Goal: Contribute content

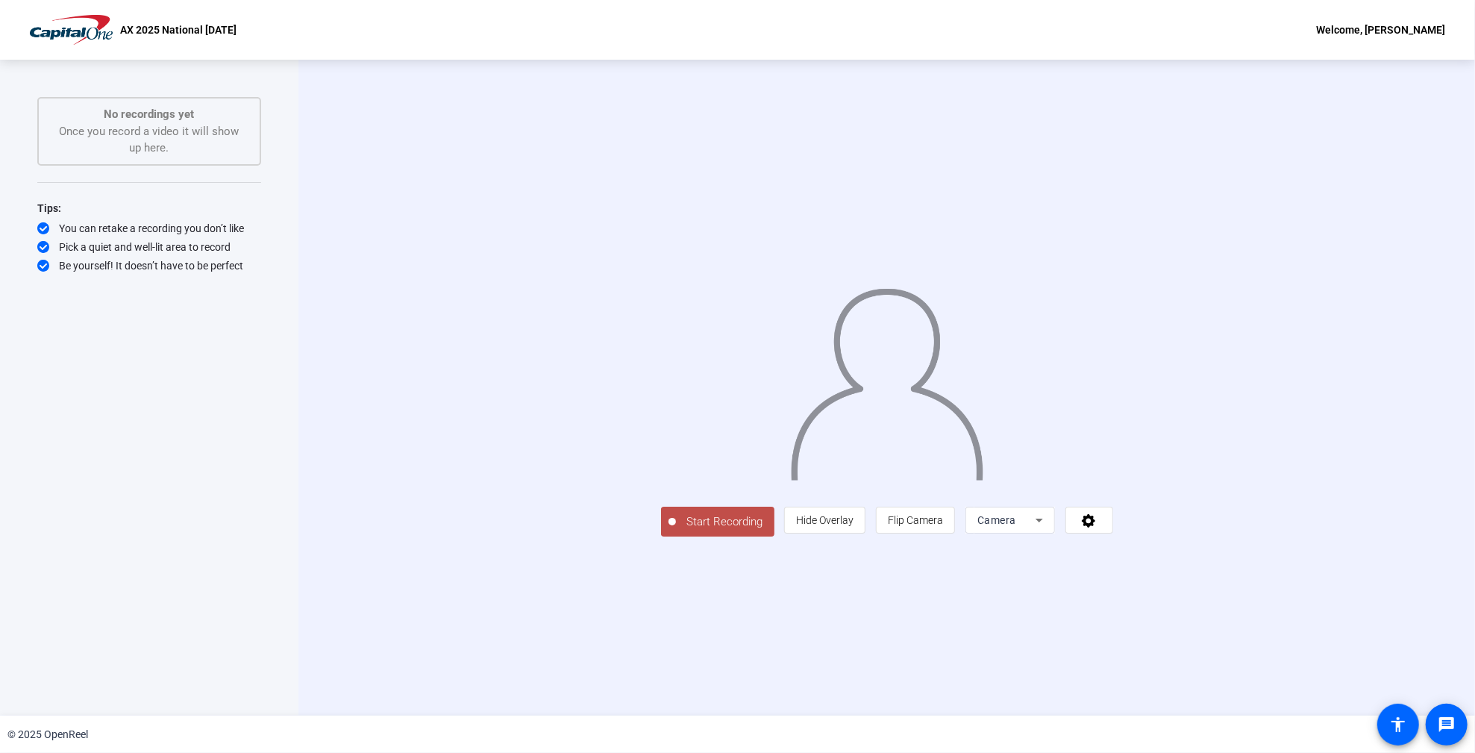
click at [676, 531] on span "Start Recording" at bounding box center [725, 521] width 99 height 17
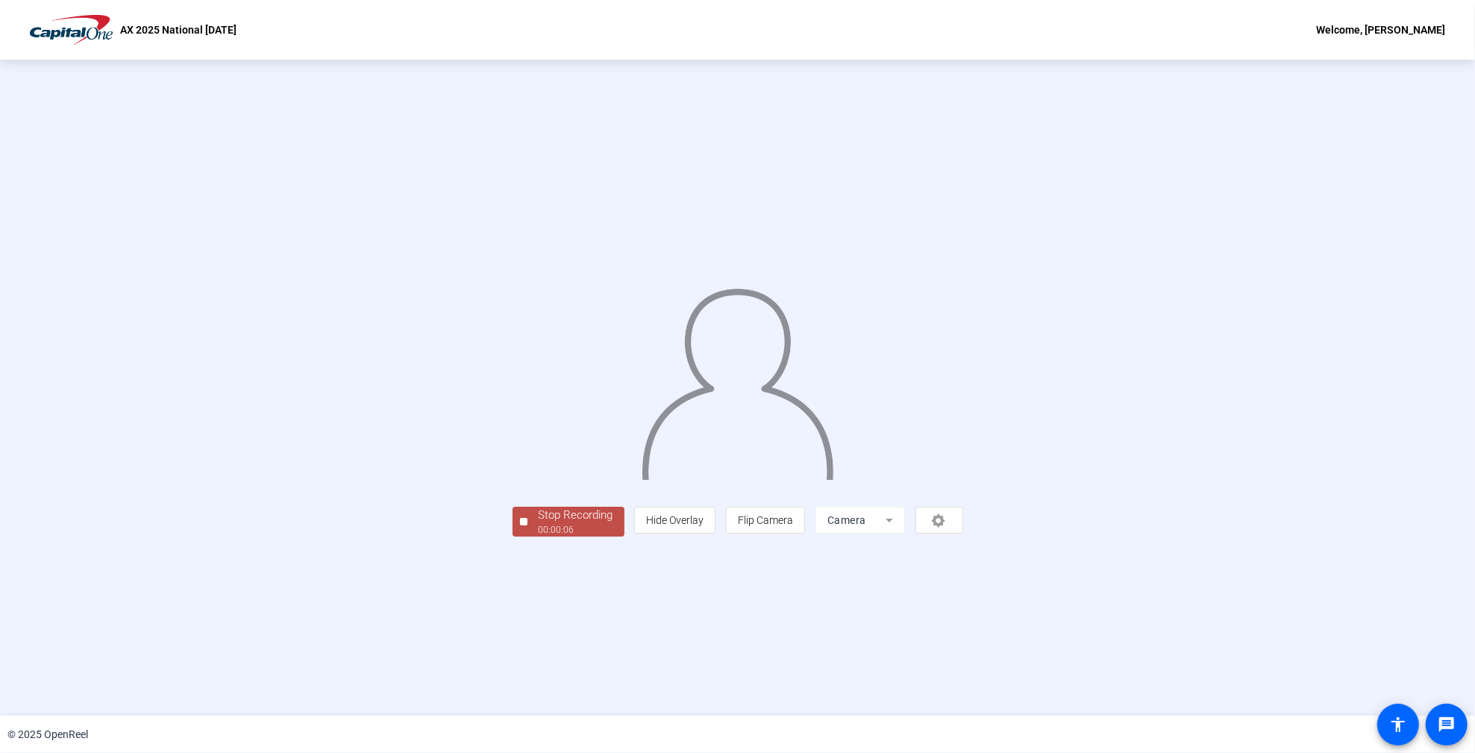
click at [513, 537] on div "Stop Recording 00:00:06 person Hide Overlay flip Flip Camera Camera" at bounding box center [738, 520] width 451 height 33
click at [539, 524] on div "Stop Recording" at bounding box center [576, 515] width 75 height 17
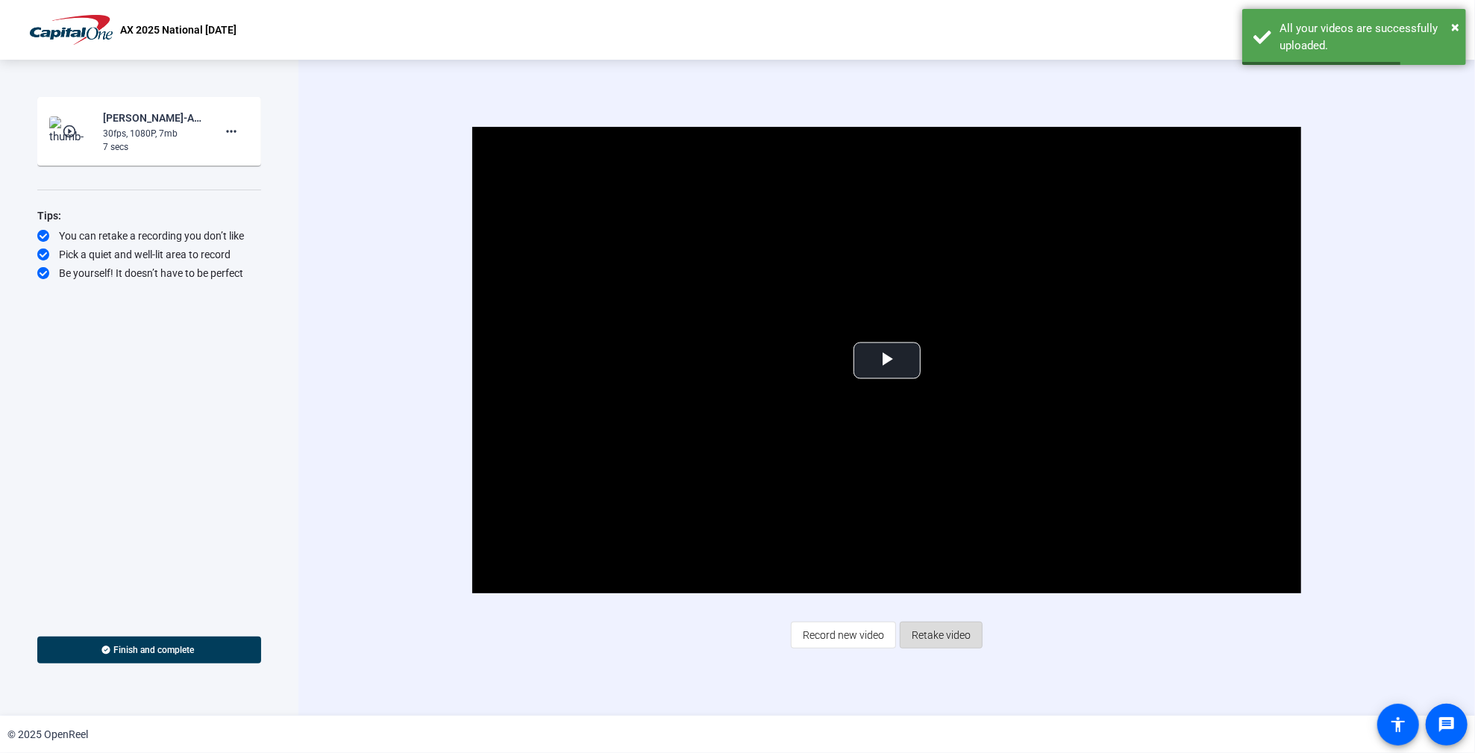
click at [946, 634] on span "Retake video" at bounding box center [941, 635] width 59 height 28
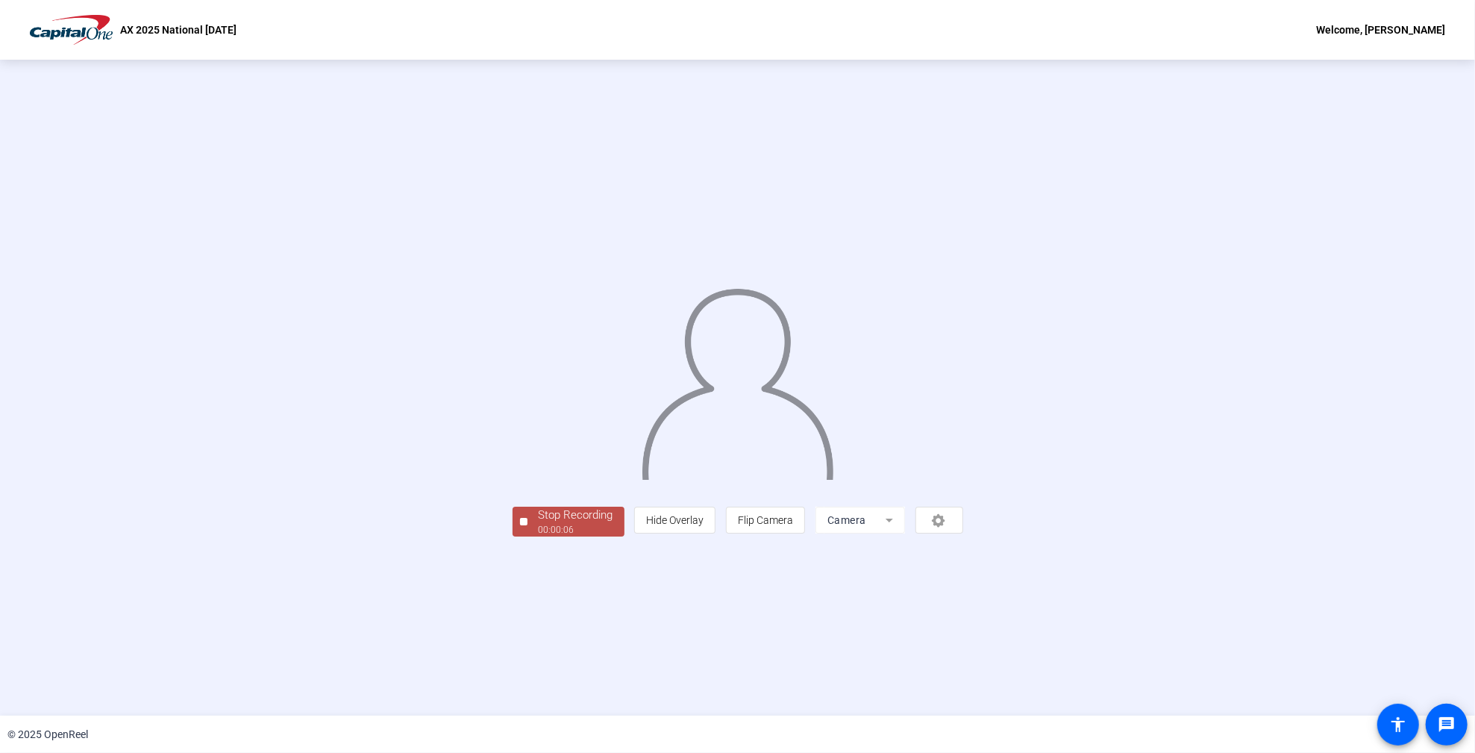
click at [539, 524] on div "Stop Recording" at bounding box center [576, 515] width 75 height 17
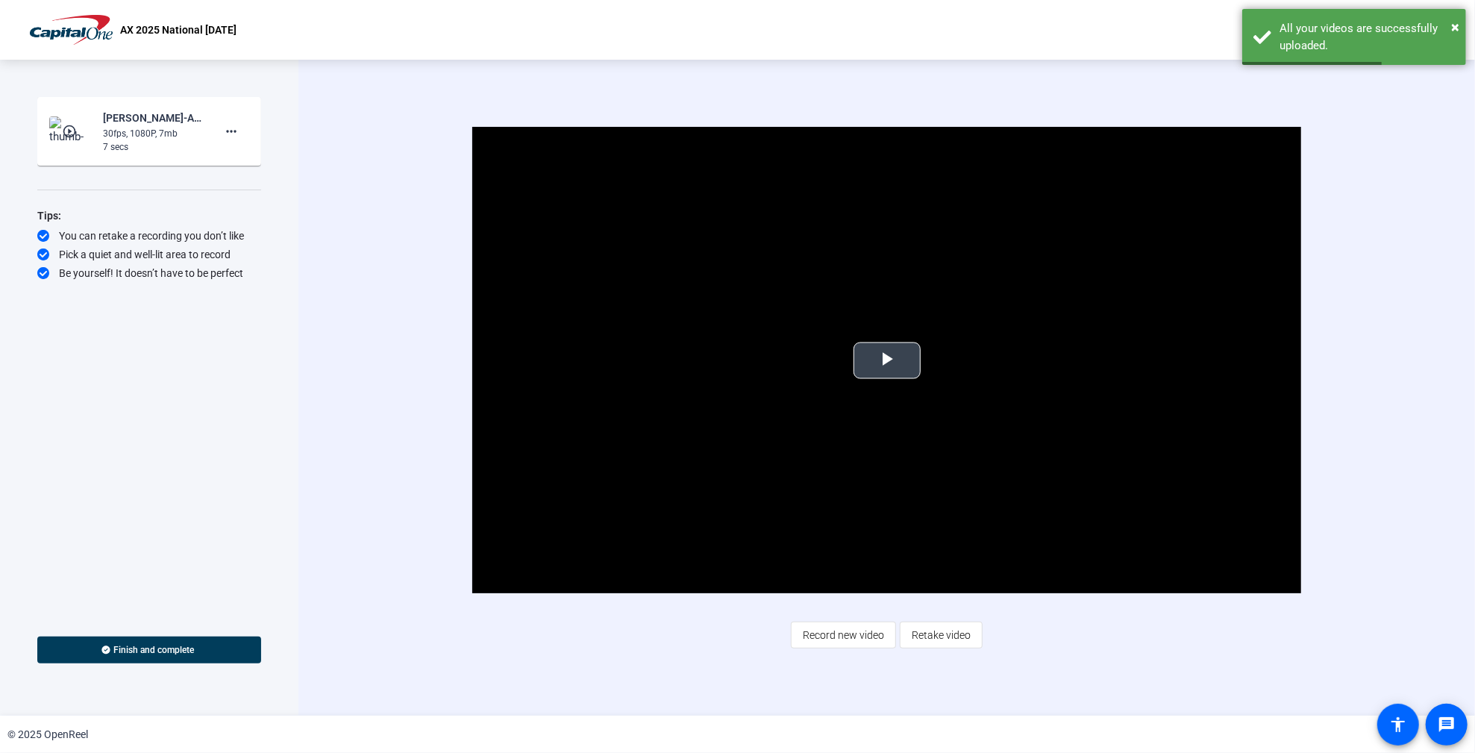
click at [887, 360] on span "Video Player" at bounding box center [887, 360] width 0 height 0
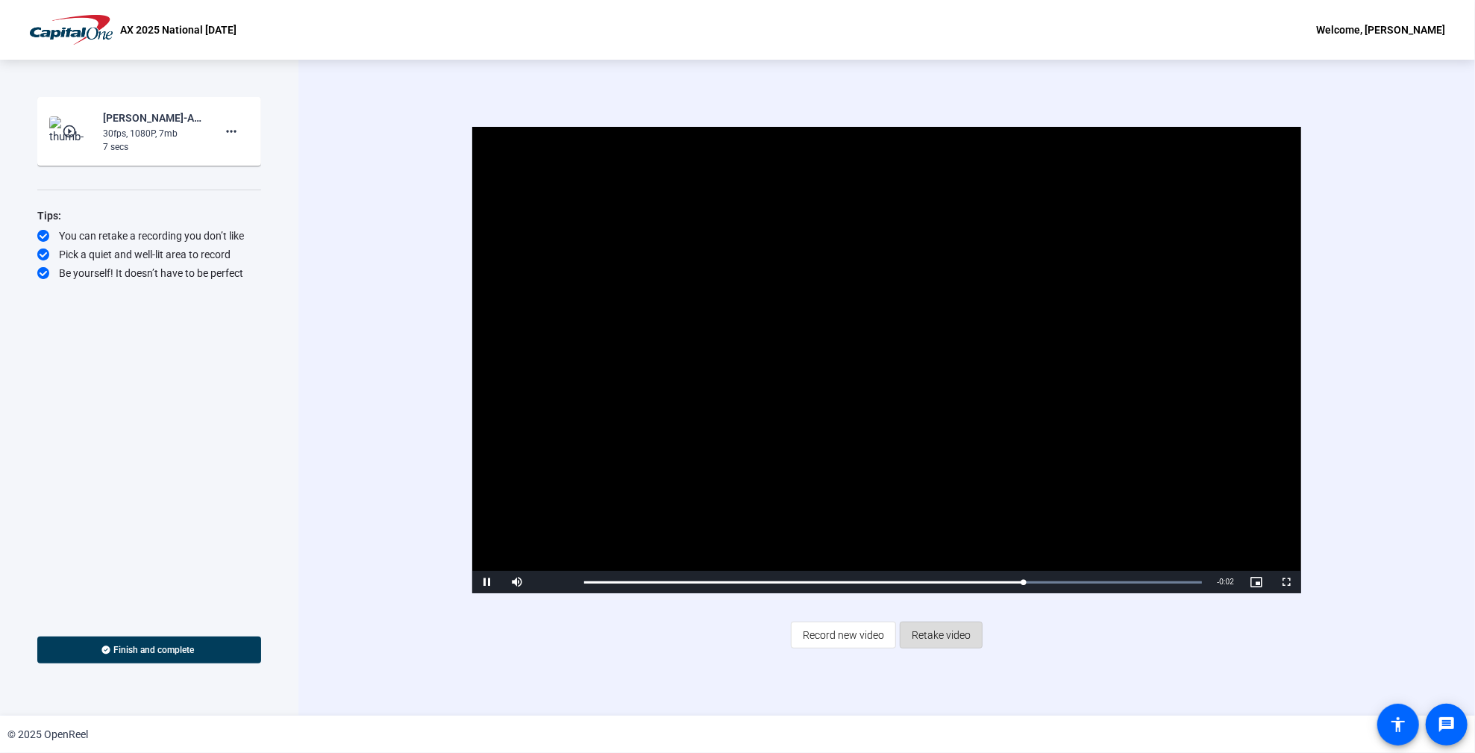
click at [933, 631] on span "Retake video" at bounding box center [941, 635] width 59 height 28
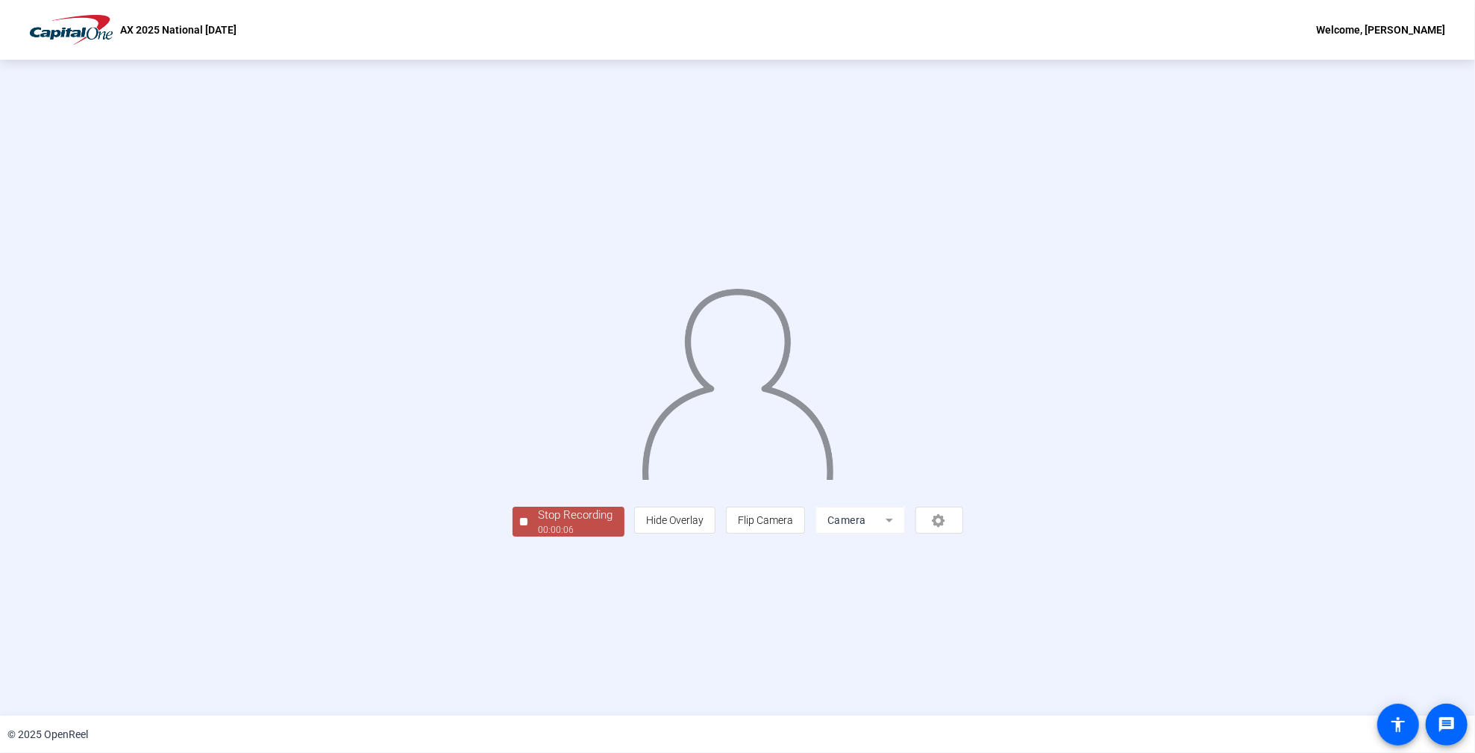
click at [539, 537] on div "00:00:06" at bounding box center [576, 529] width 75 height 13
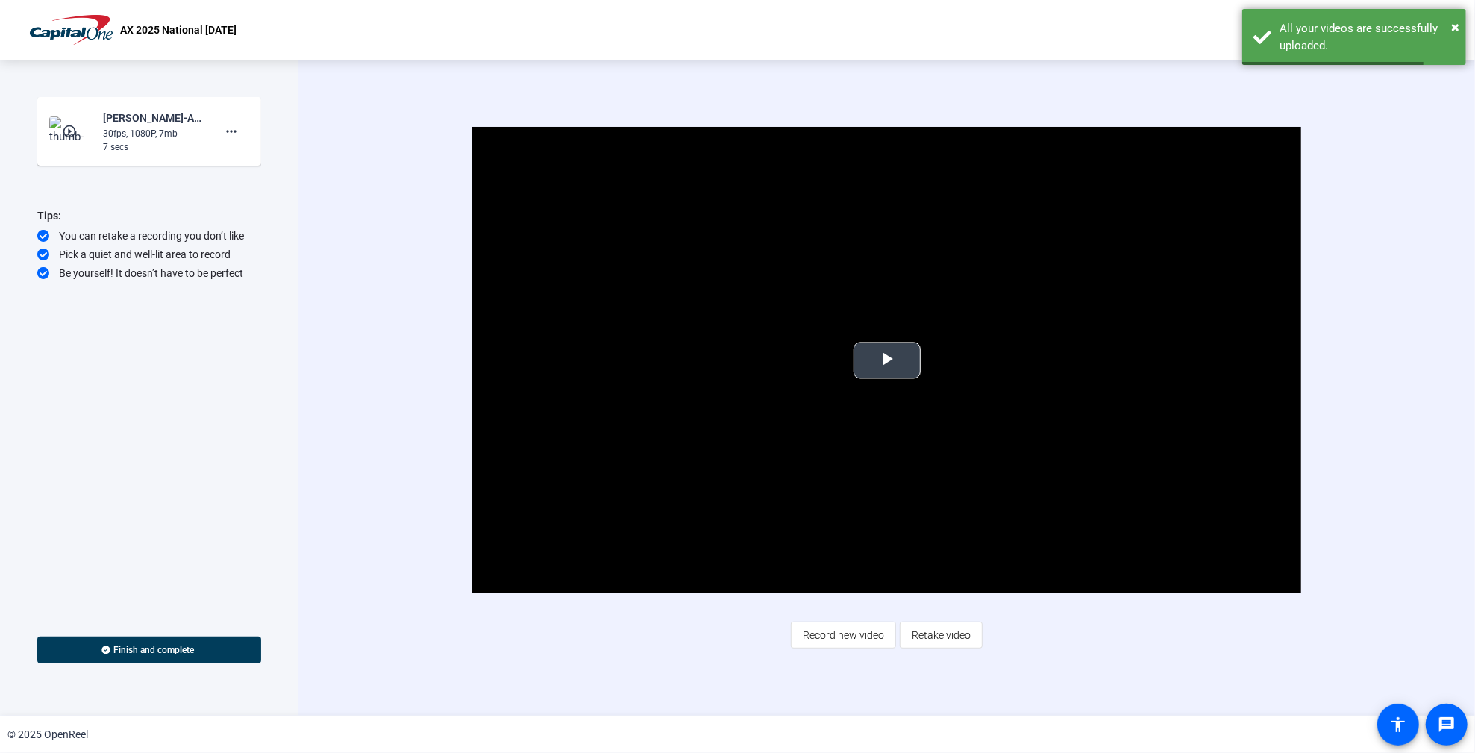
click at [887, 360] on span "Video Player" at bounding box center [887, 360] width 0 height 0
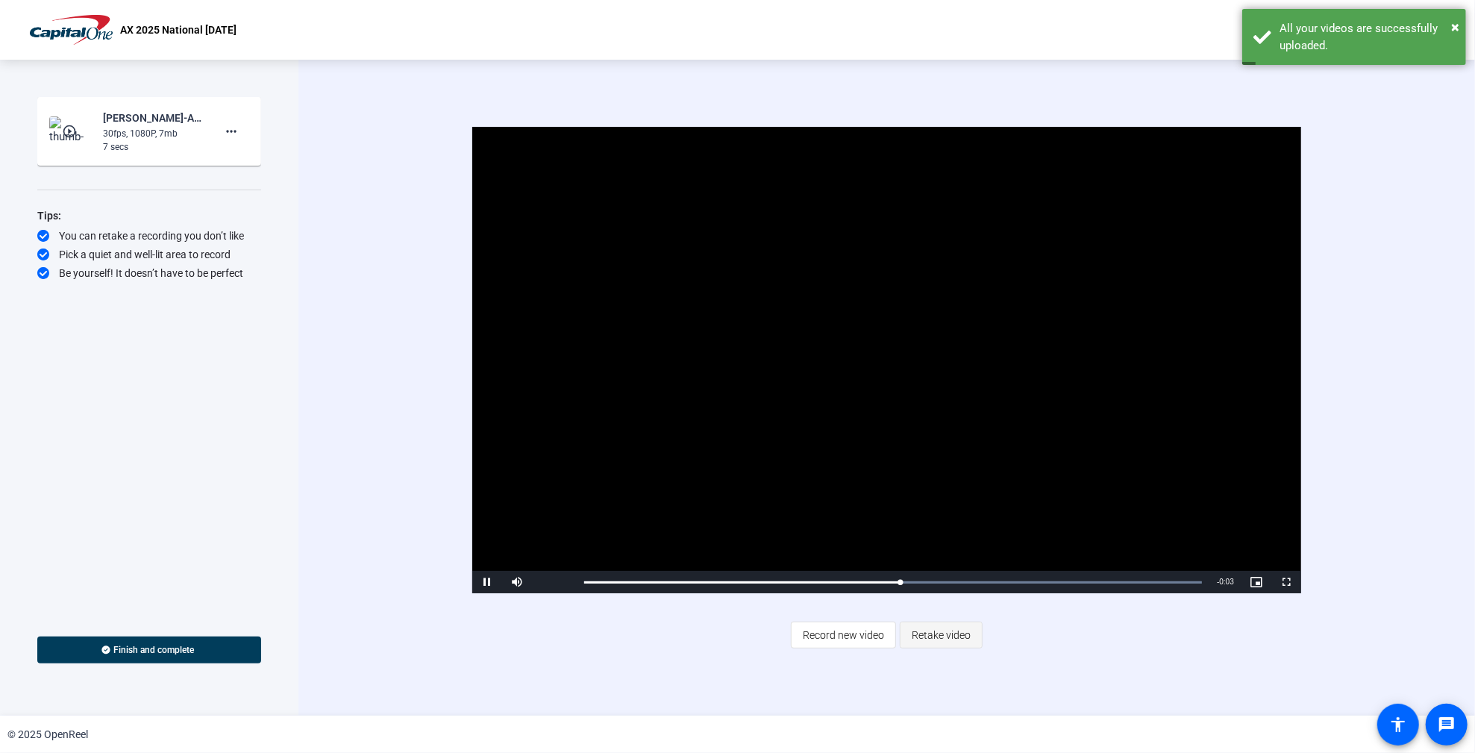
click at [928, 638] on span "Retake video" at bounding box center [941, 635] width 59 height 28
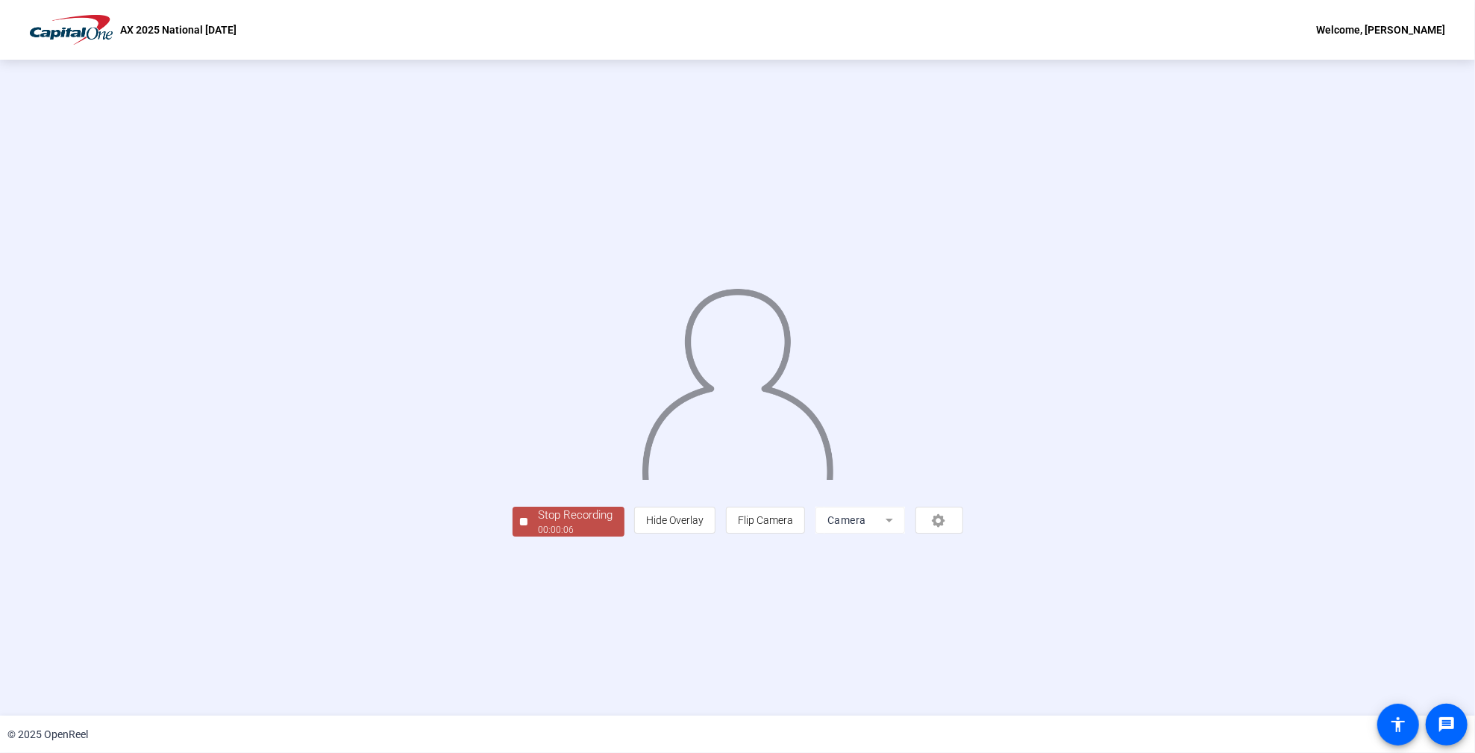
click at [539, 524] on div "Stop Recording" at bounding box center [576, 515] width 75 height 17
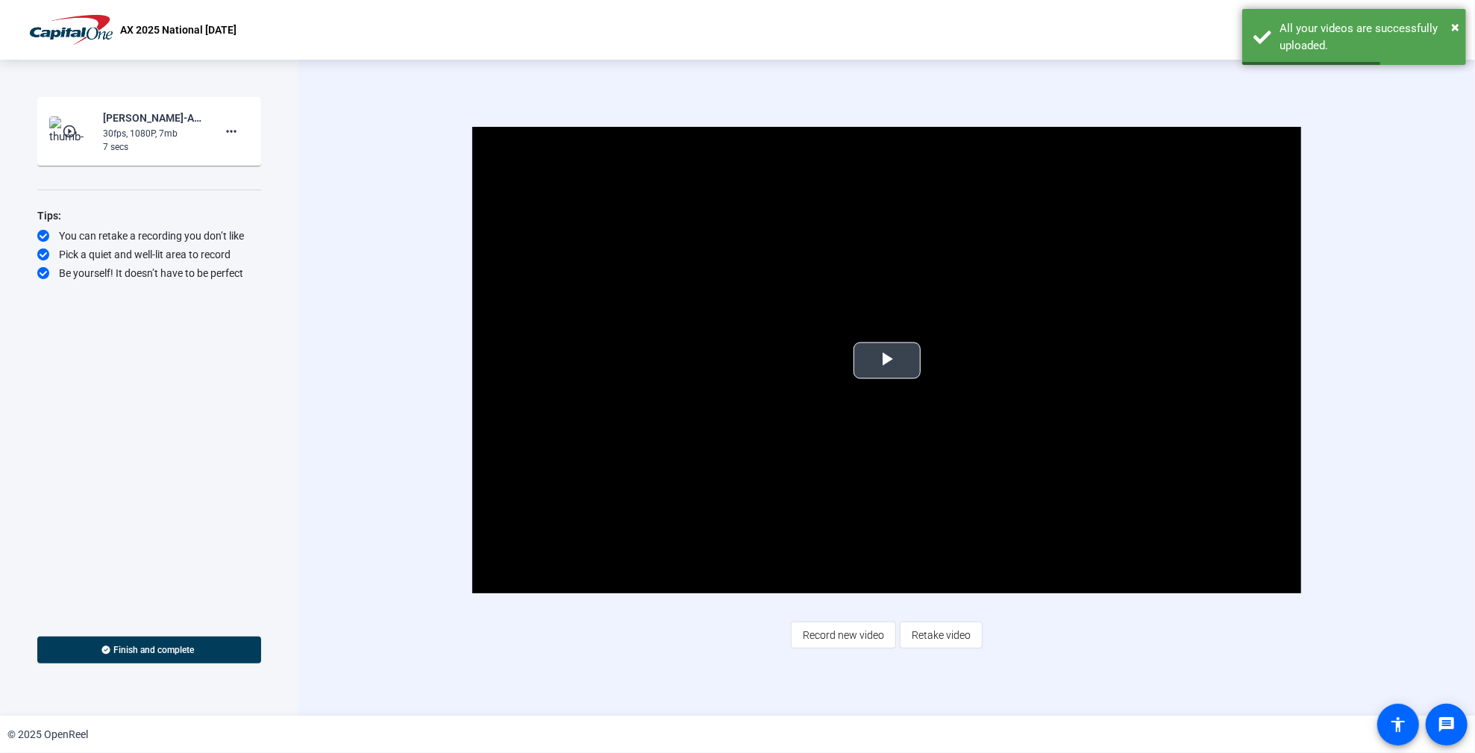
click at [887, 360] on span "Video Player" at bounding box center [887, 360] width 0 height 0
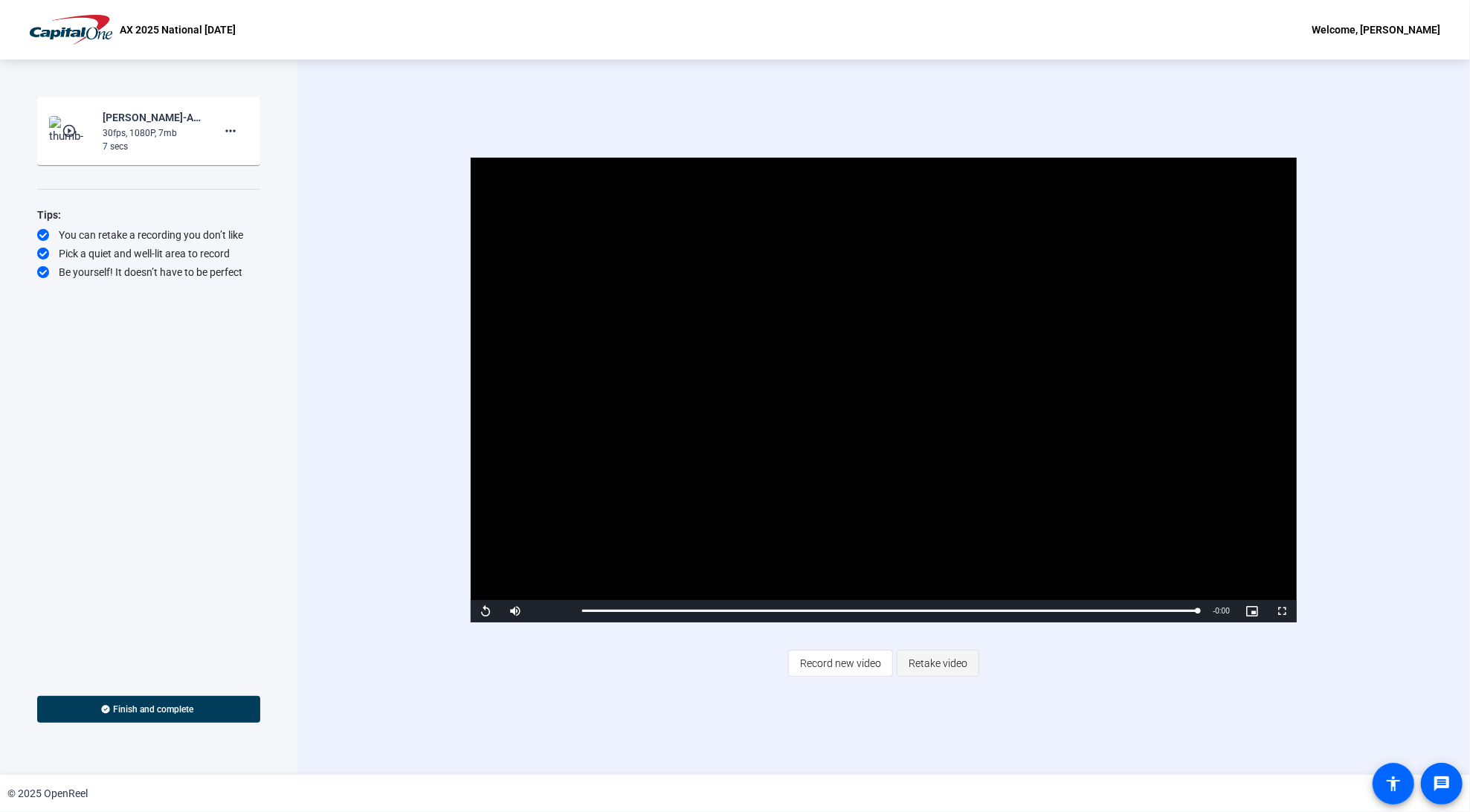
click at [931, 666] on span "Retake video" at bounding box center [938, 663] width 59 height 28
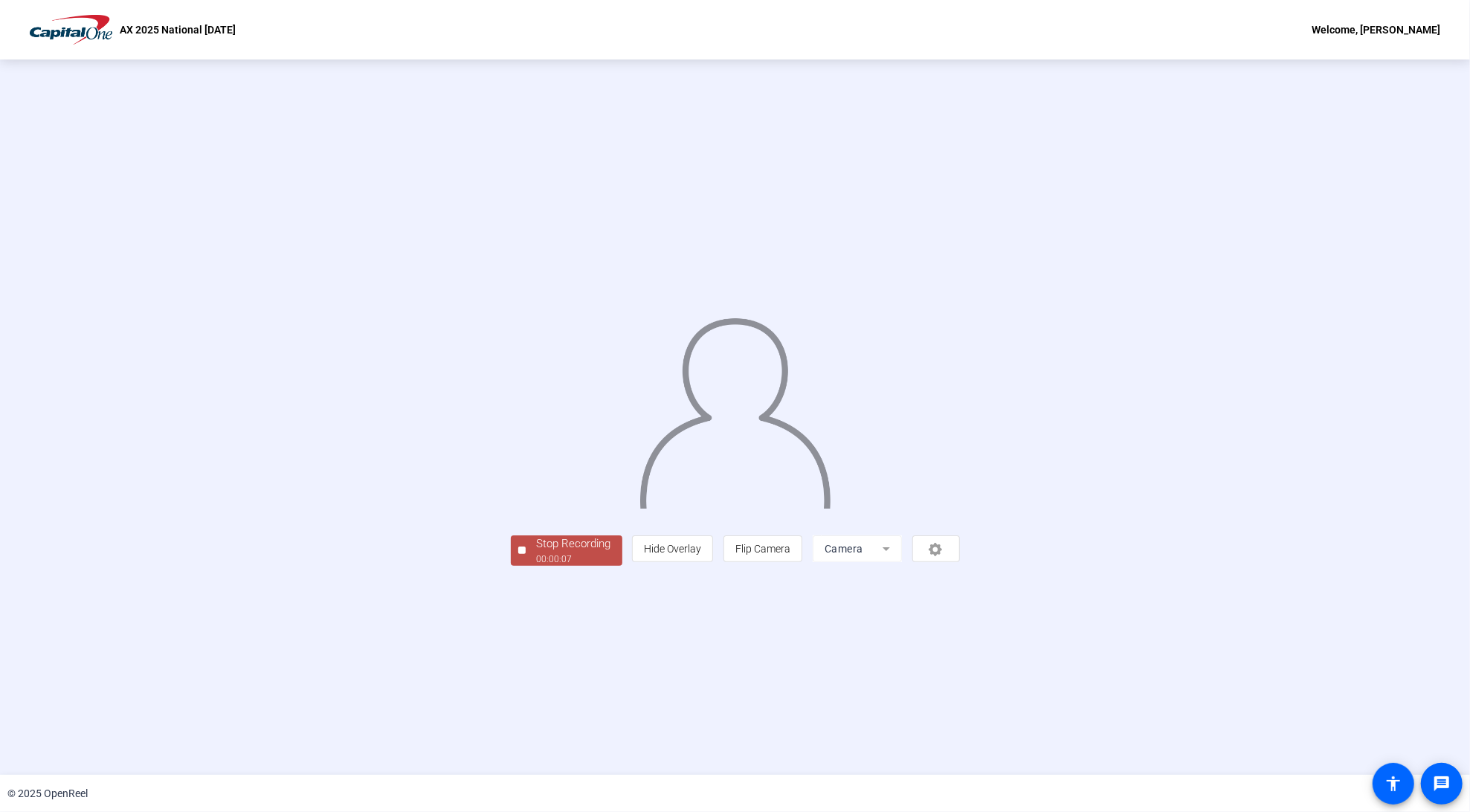
click at [537, 566] on div "00:00:07" at bounding box center [574, 558] width 75 height 13
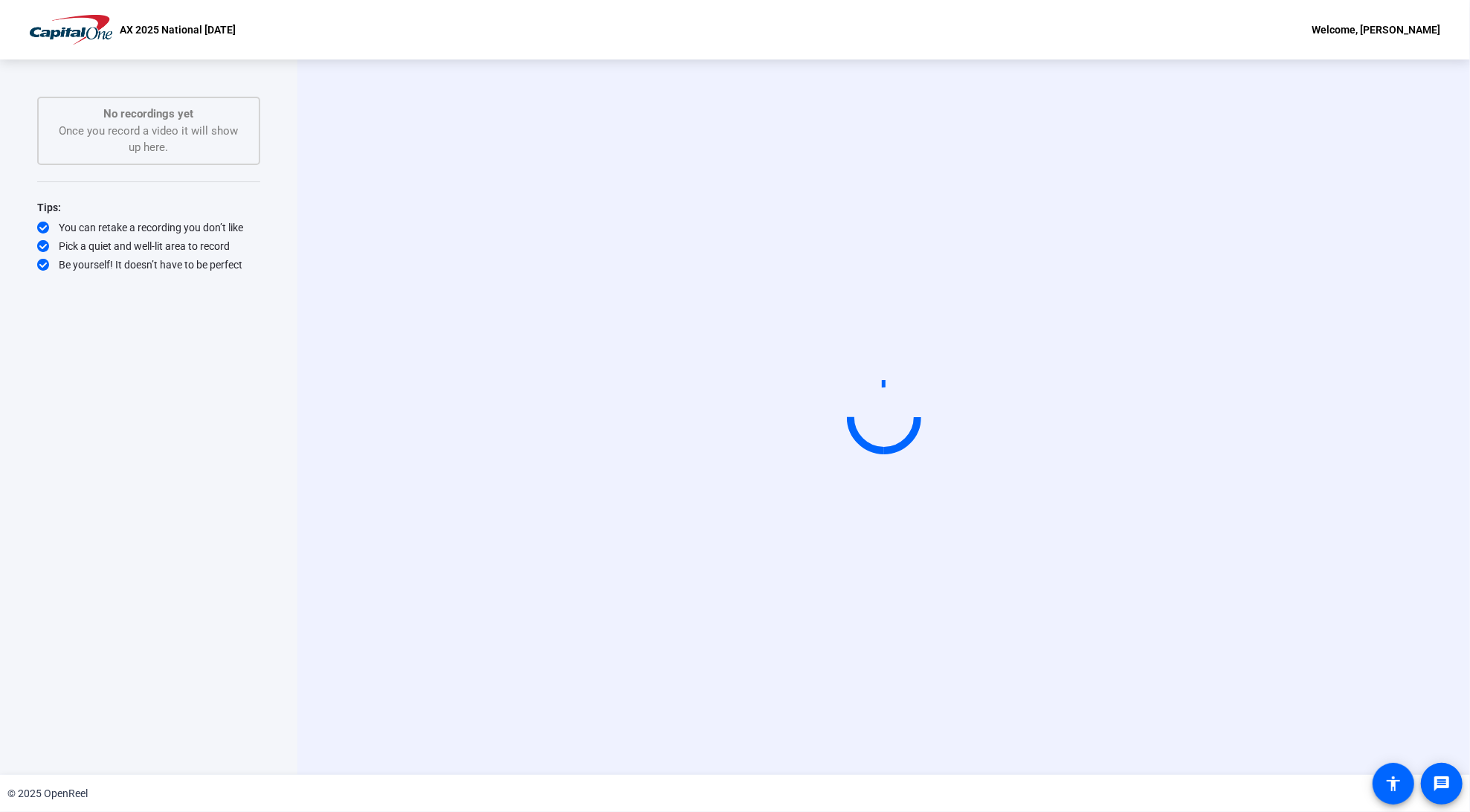
click at [348, 136] on div "Start Recording" at bounding box center [884, 417] width 1173 height 715
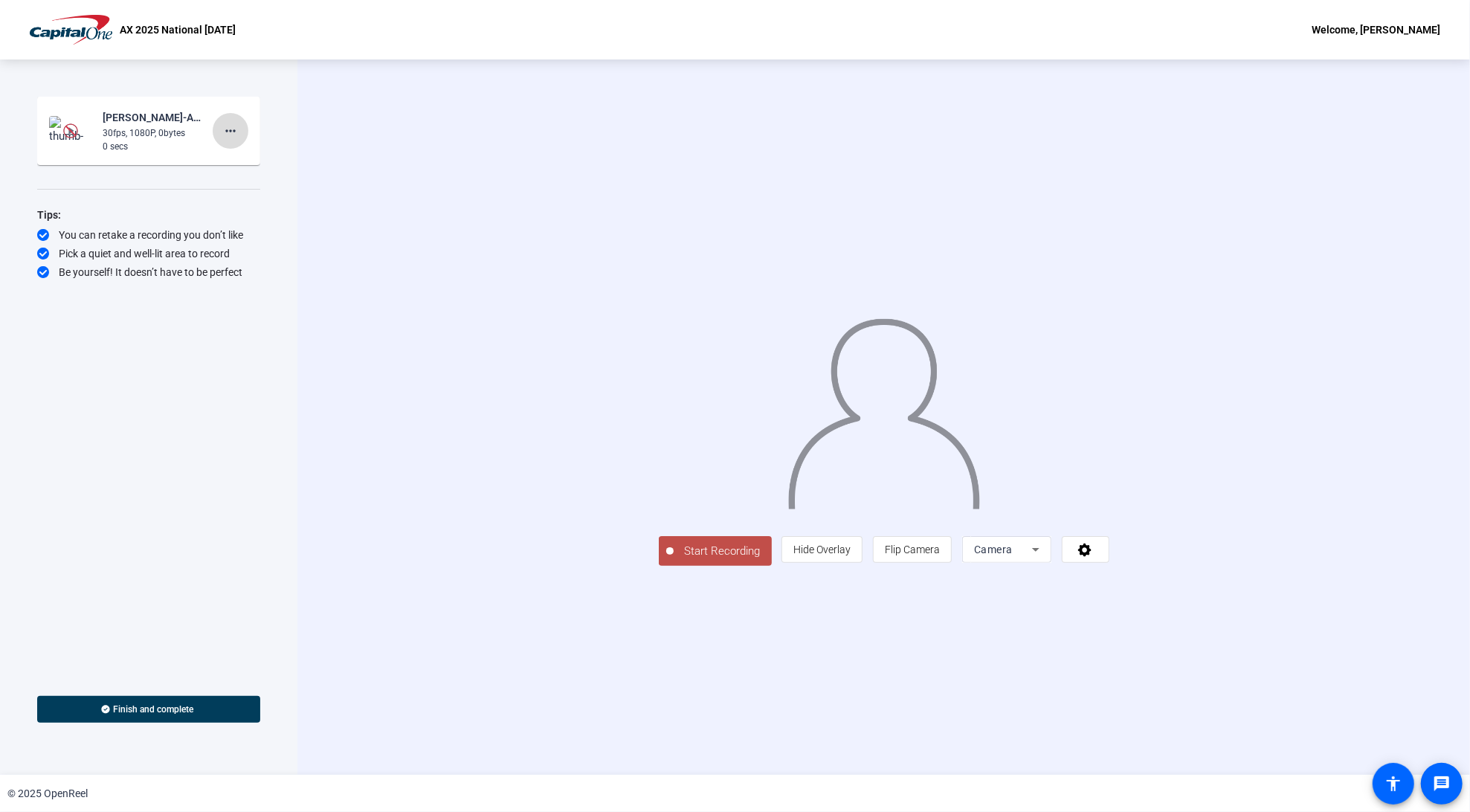
click at [233, 135] on mat-icon "more_horiz" at bounding box center [230, 131] width 18 height 18
click at [256, 164] on span "Delete clip" at bounding box center [254, 162] width 60 height 18
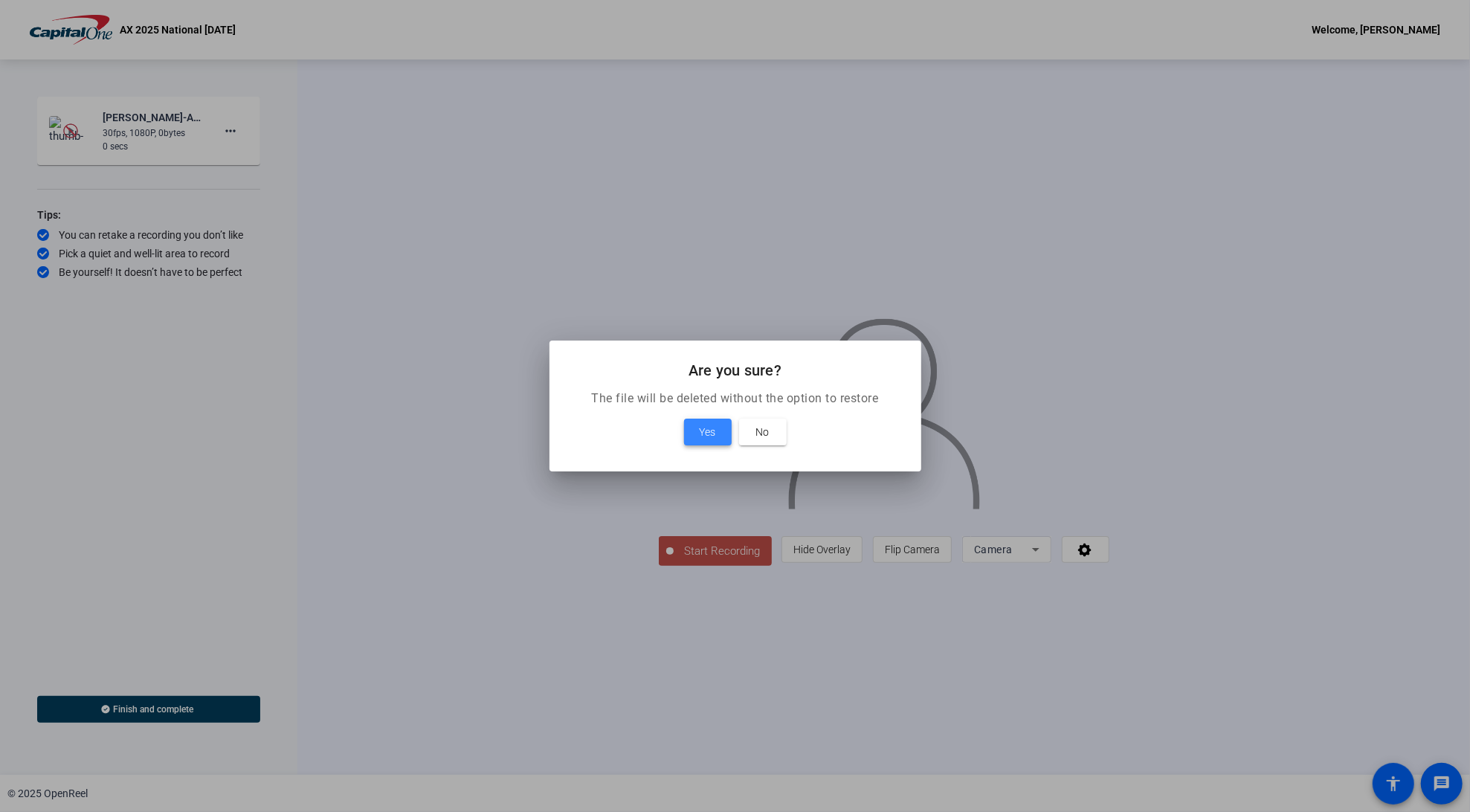
click at [703, 433] on span "Yes" at bounding box center [708, 432] width 16 height 18
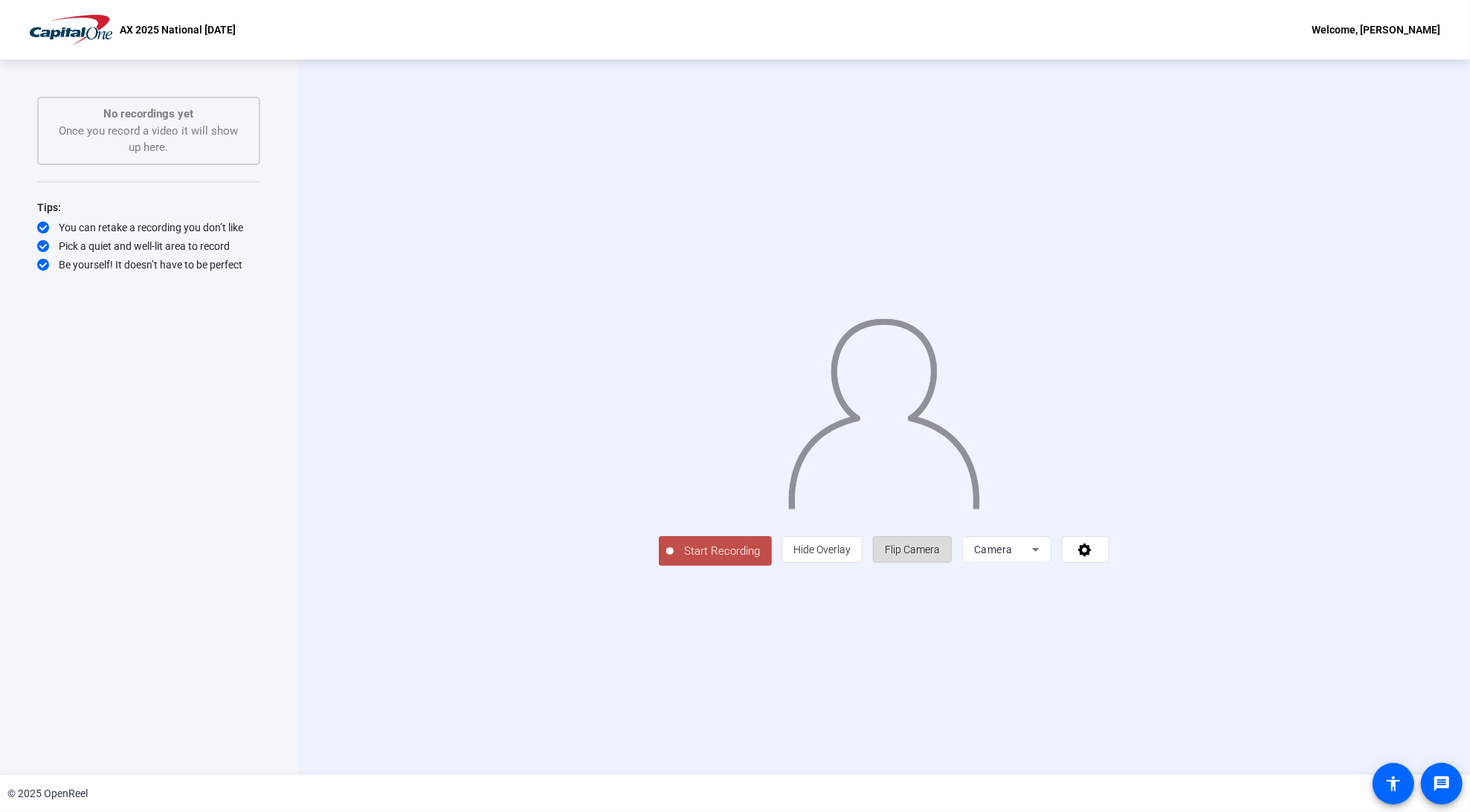
click at [940, 555] on span "Flip Camera" at bounding box center [912, 550] width 55 height 12
click at [674, 560] on span "Start Recording" at bounding box center [723, 551] width 99 height 17
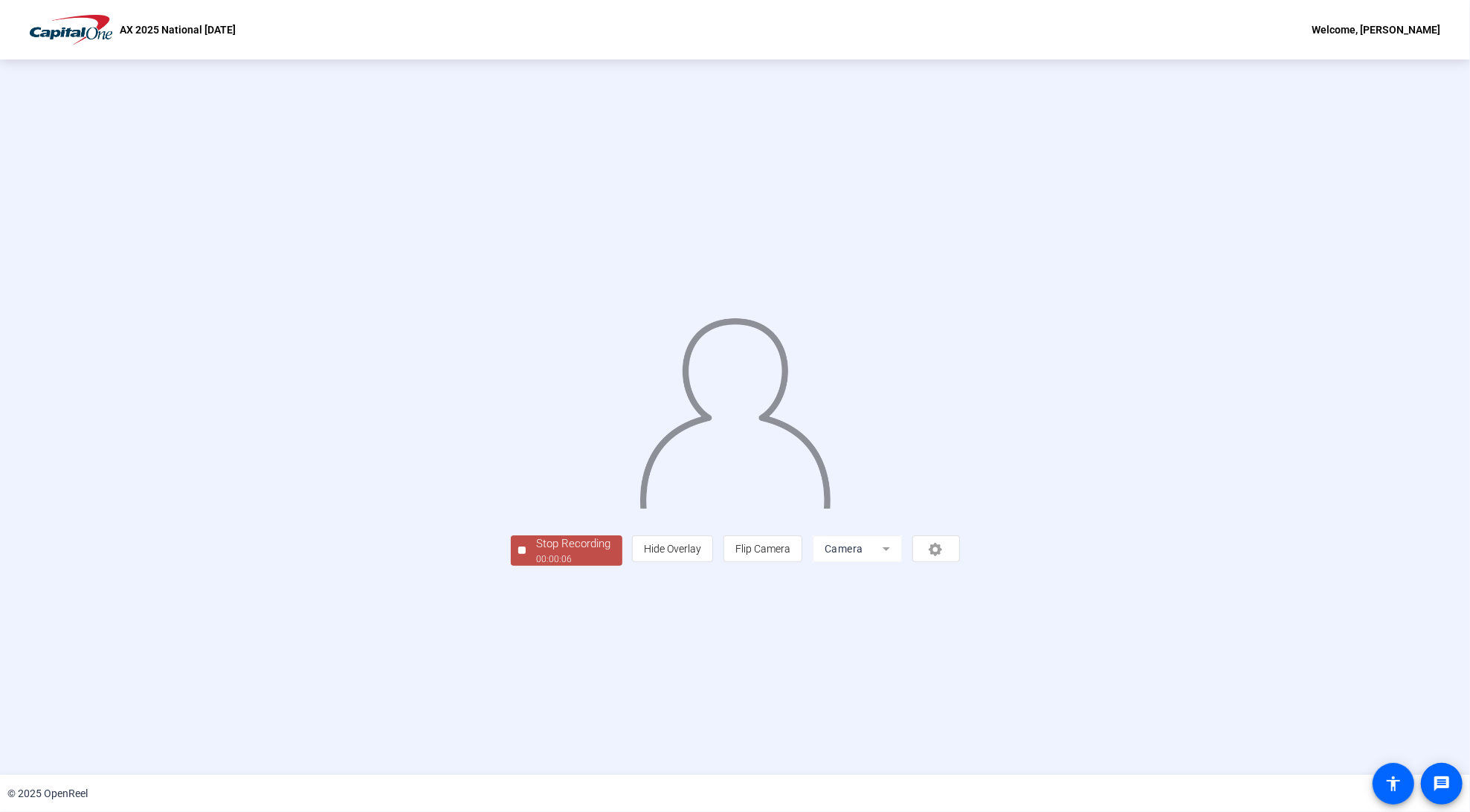
click at [537, 566] on div "00:00:06" at bounding box center [574, 558] width 75 height 13
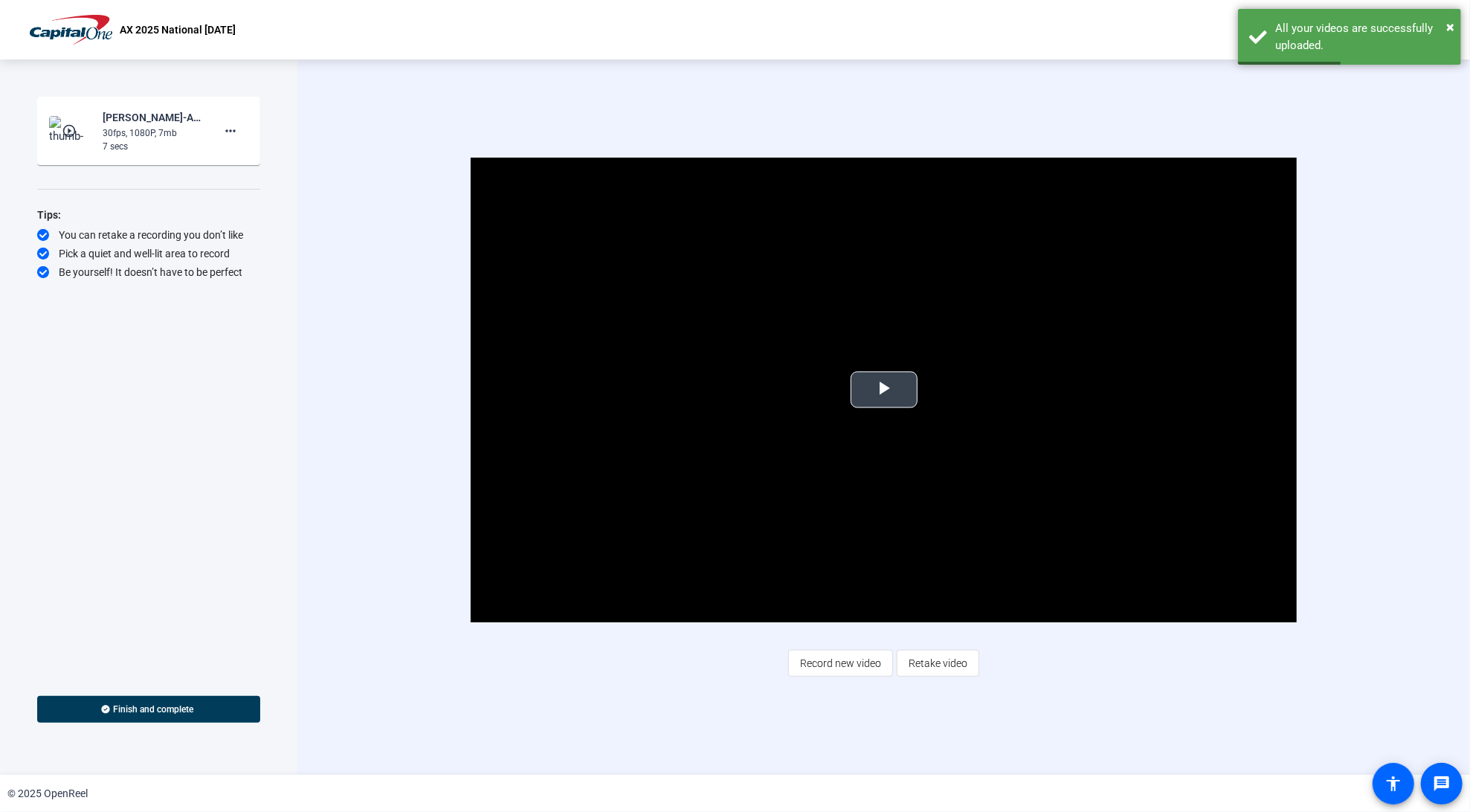
click at [884, 390] on span "Video Player" at bounding box center [884, 390] width 0 height 0
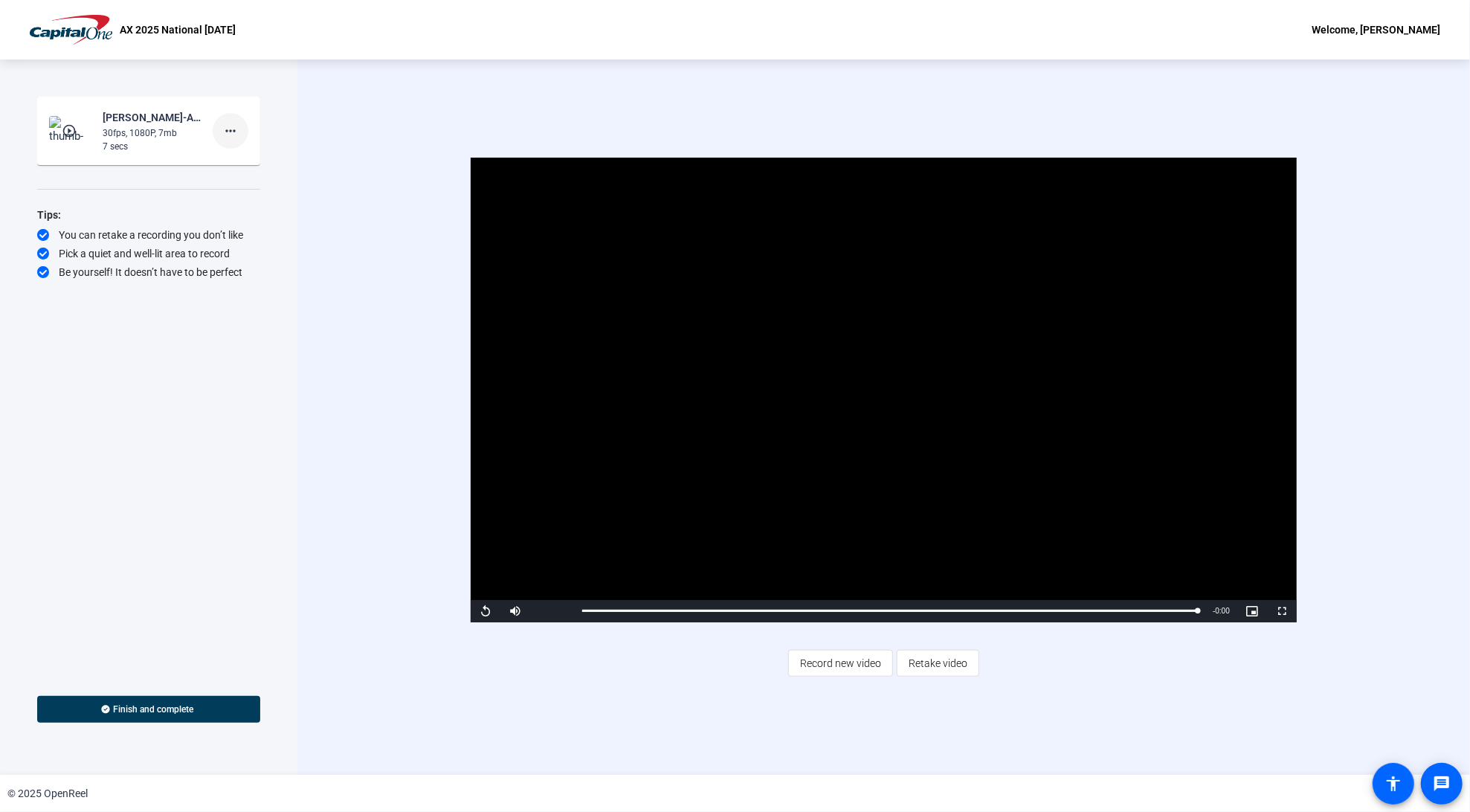
click at [237, 136] on mat-icon "more_horiz" at bounding box center [230, 131] width 18 height 18
click at [246, 180] on span "Retake" at bounding box center [254, 180] width 60 height 18
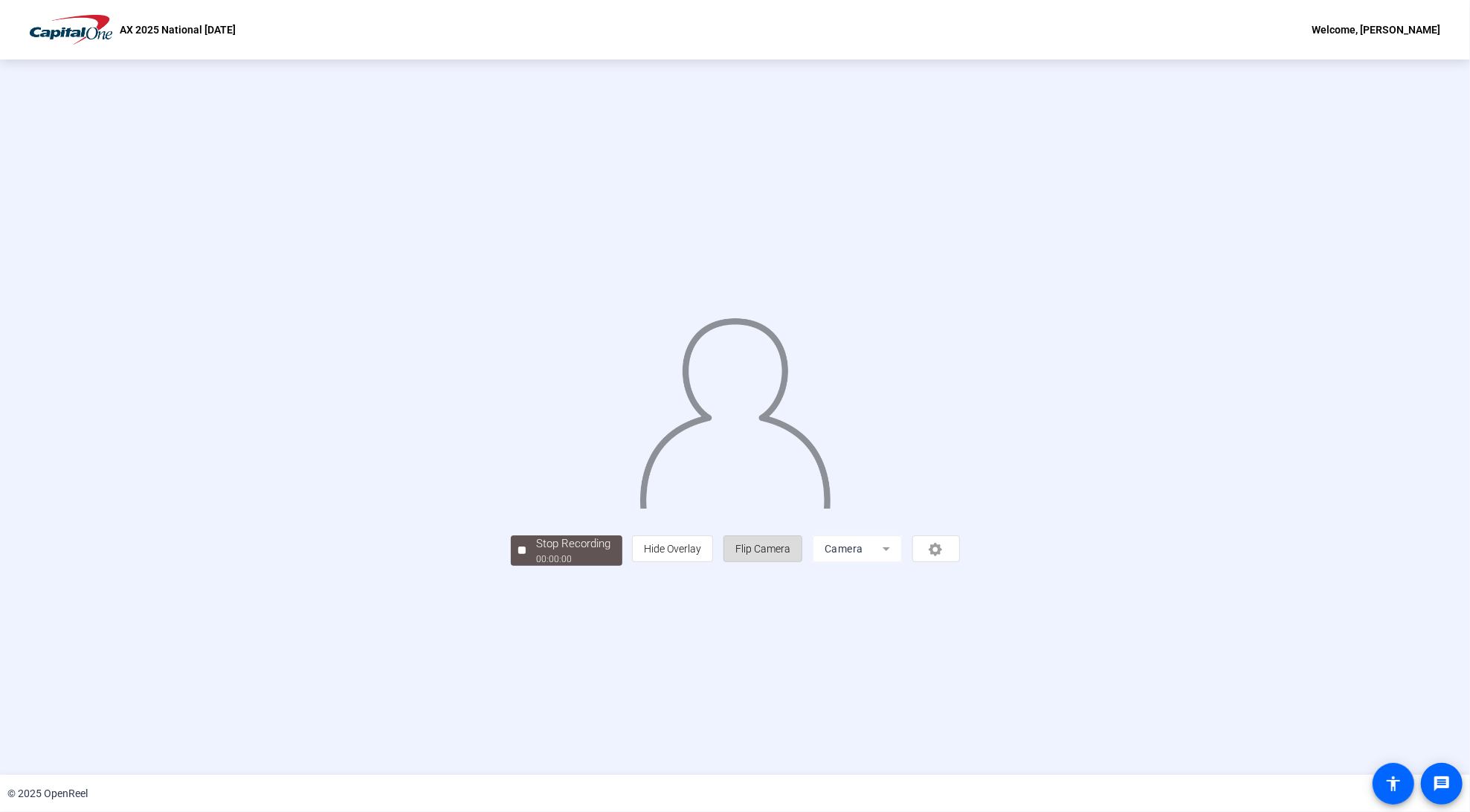
click at [790, 555] on span "Flip Camera" at bounding box center [762, 549] width 55 height 12
click at [537, 566] on div "00:00:07" at bounding box center [574, 558] width 75 height 13
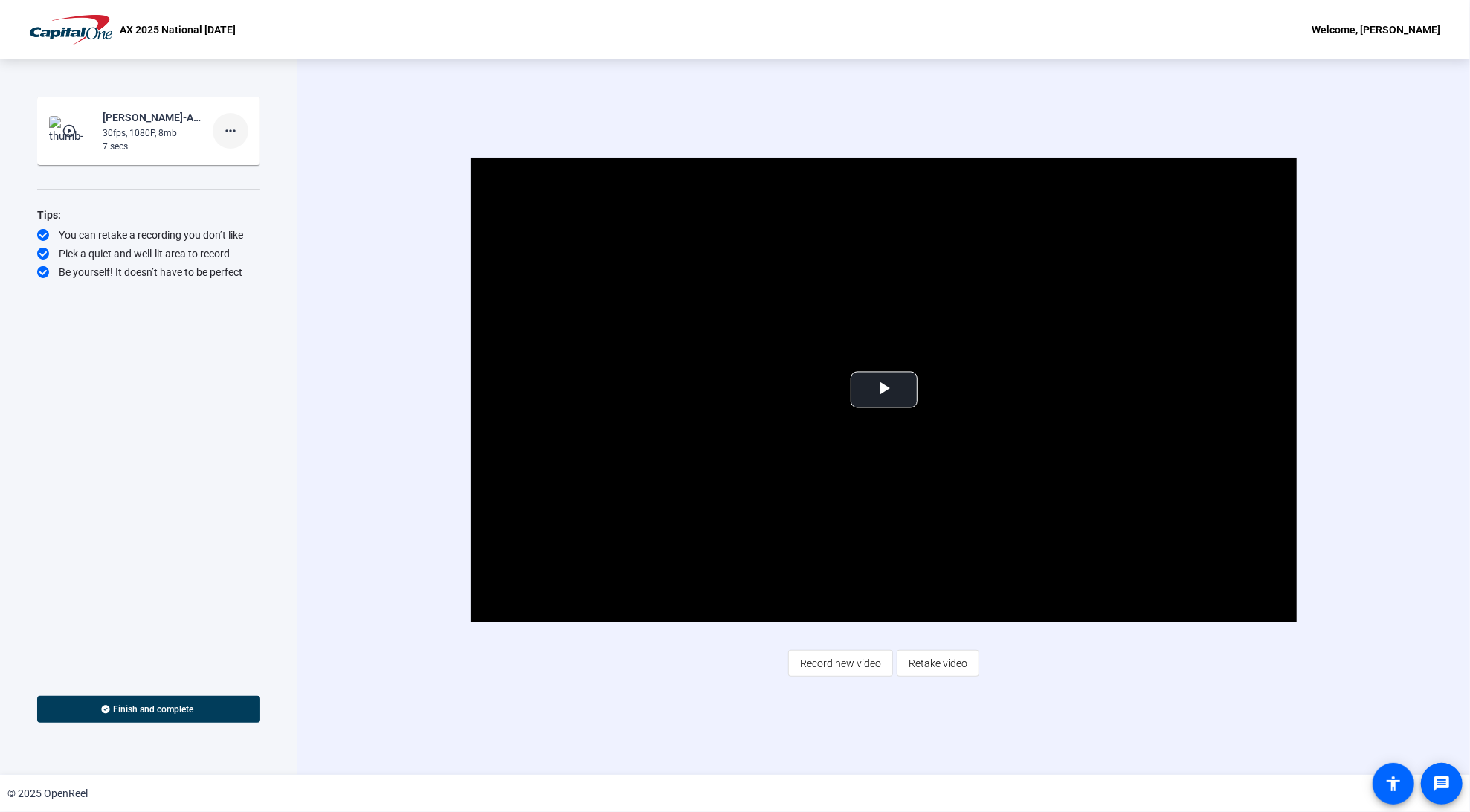
click at [231, 125] on mat-icon "more_horiz" at bounding box center [230, 131] width 18 height 18
click at [265, 157] on span "Delete clip" at bounding box center [254, 162] width 60 height 18
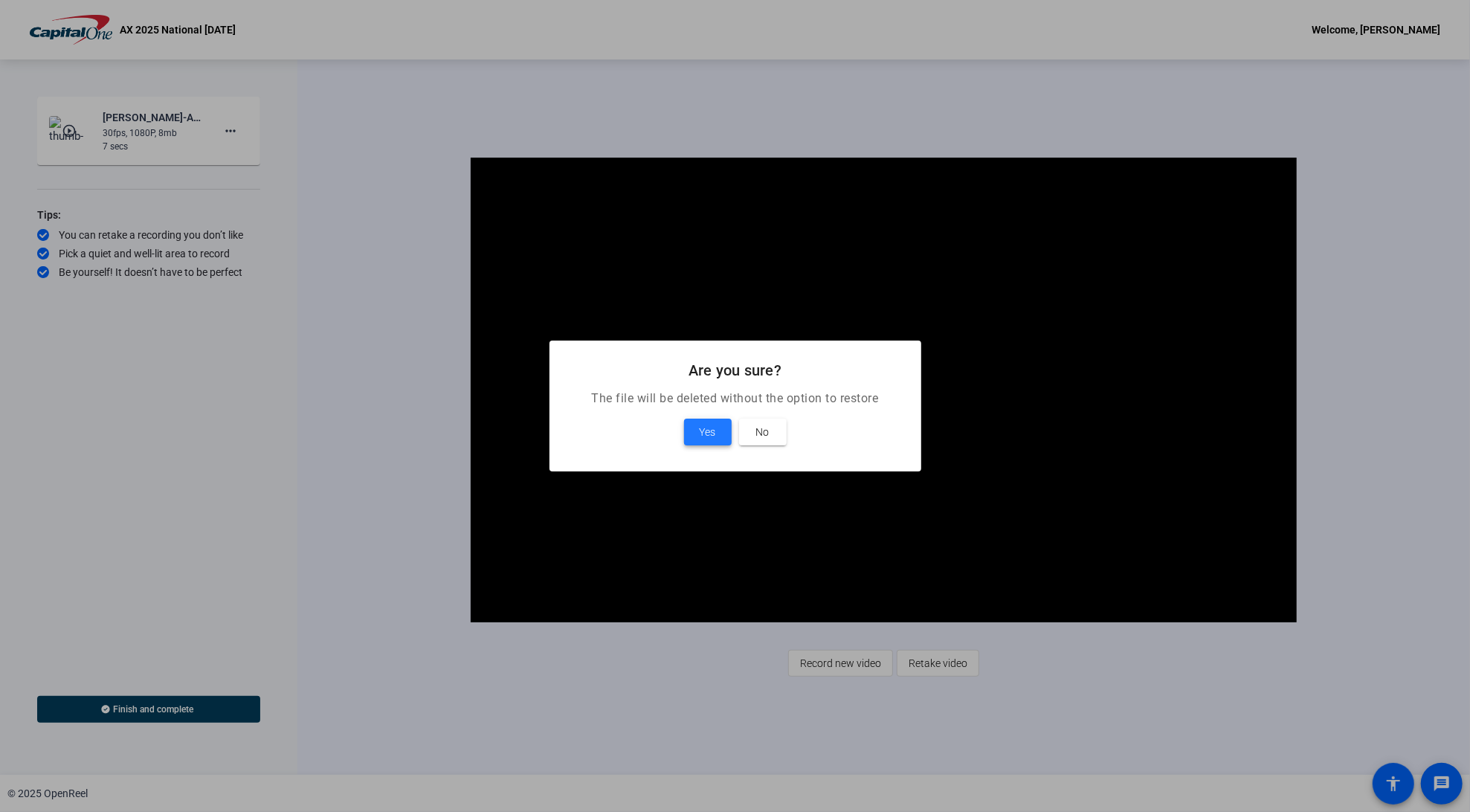
click at [703, 425] on span "Yes" at bounding box center [708, 432] width 16 height 18
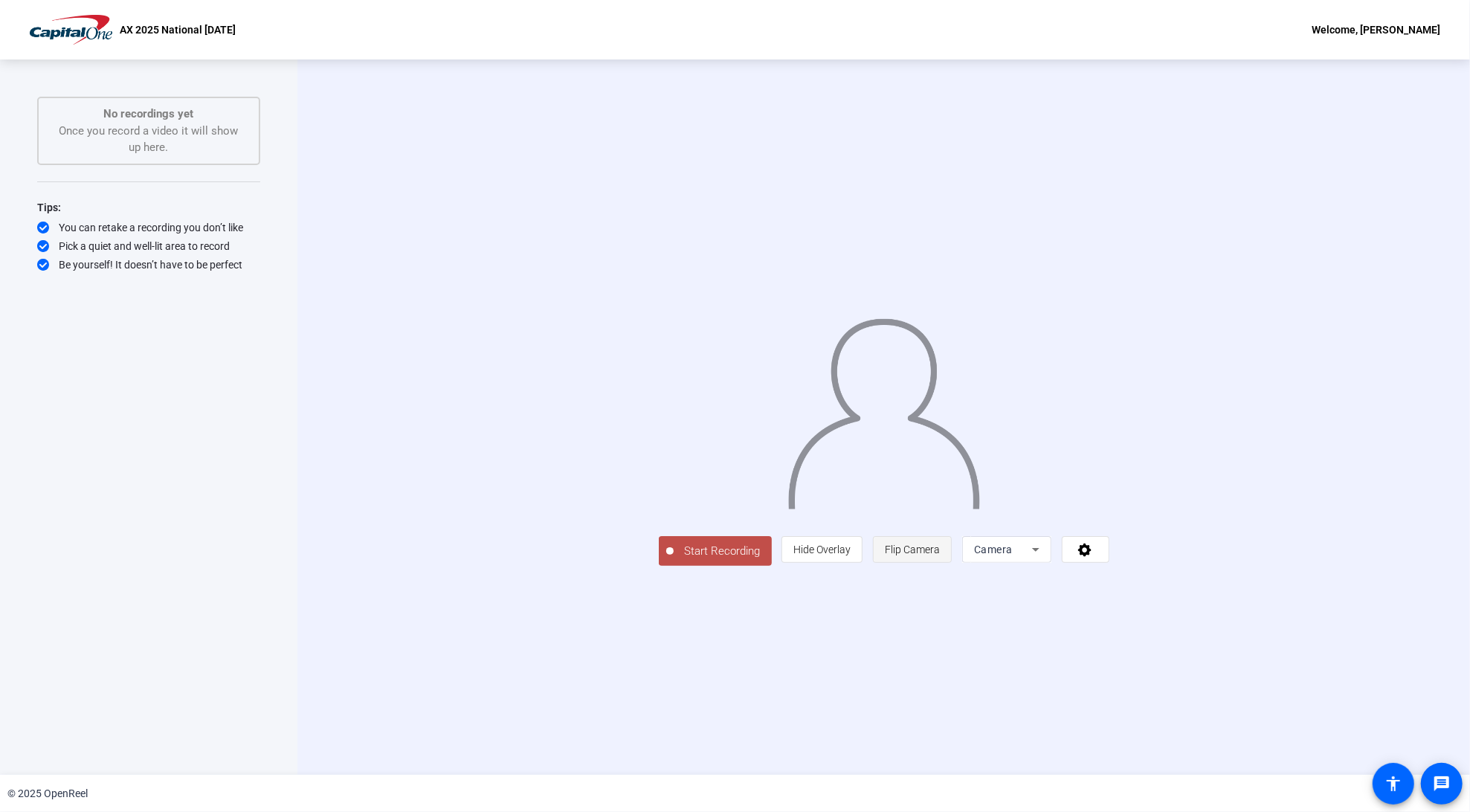
click at [940, 555] on span "Flip Camera" at bounding box center [912, 550] width 55 height 12
click at [674, 560] on span "Start Recording" at bounding box center [723, 551] width 99 height 17
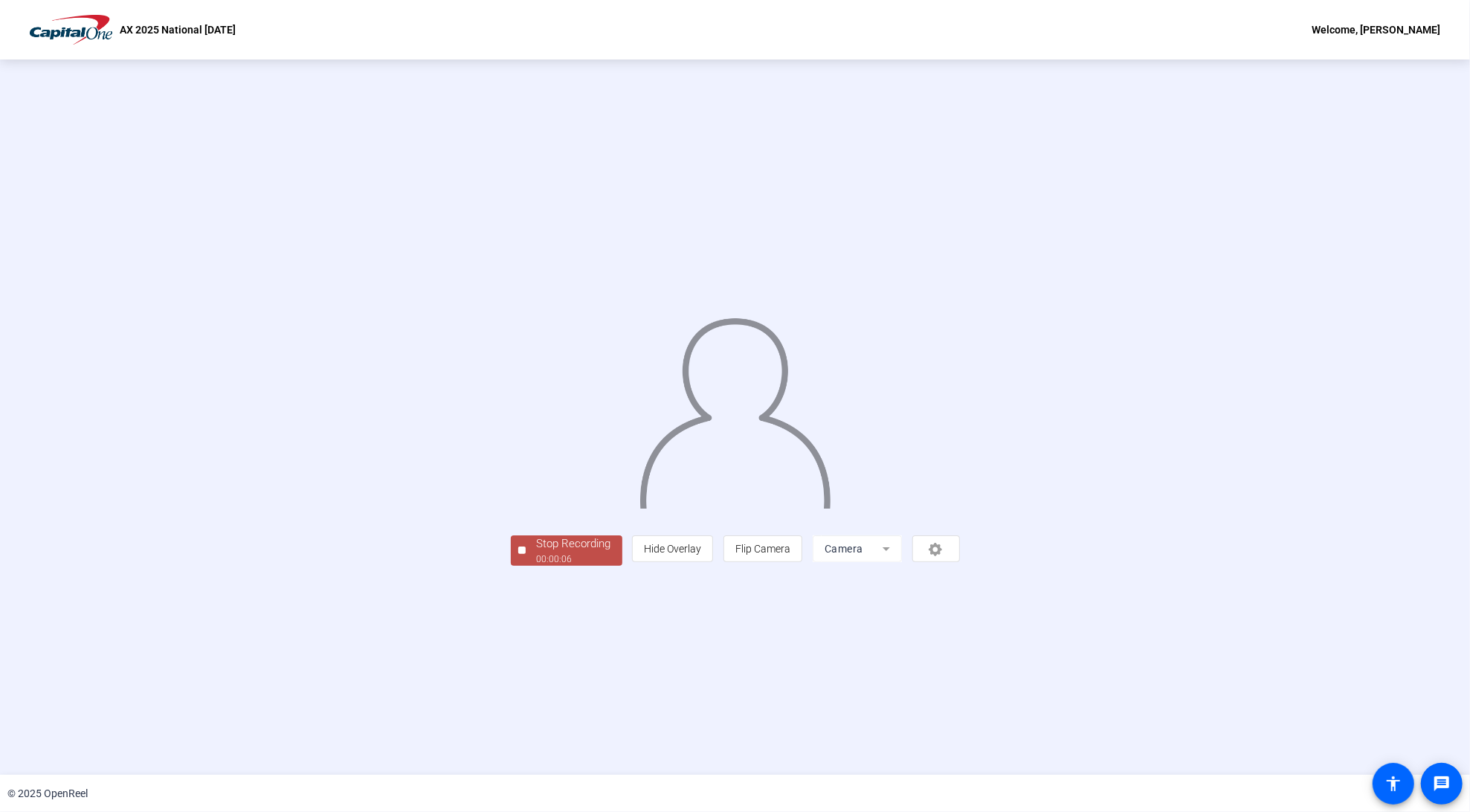
click at [537, 552] on div "Stop Recording" at bounding box center [574, 543] width 75 height 17
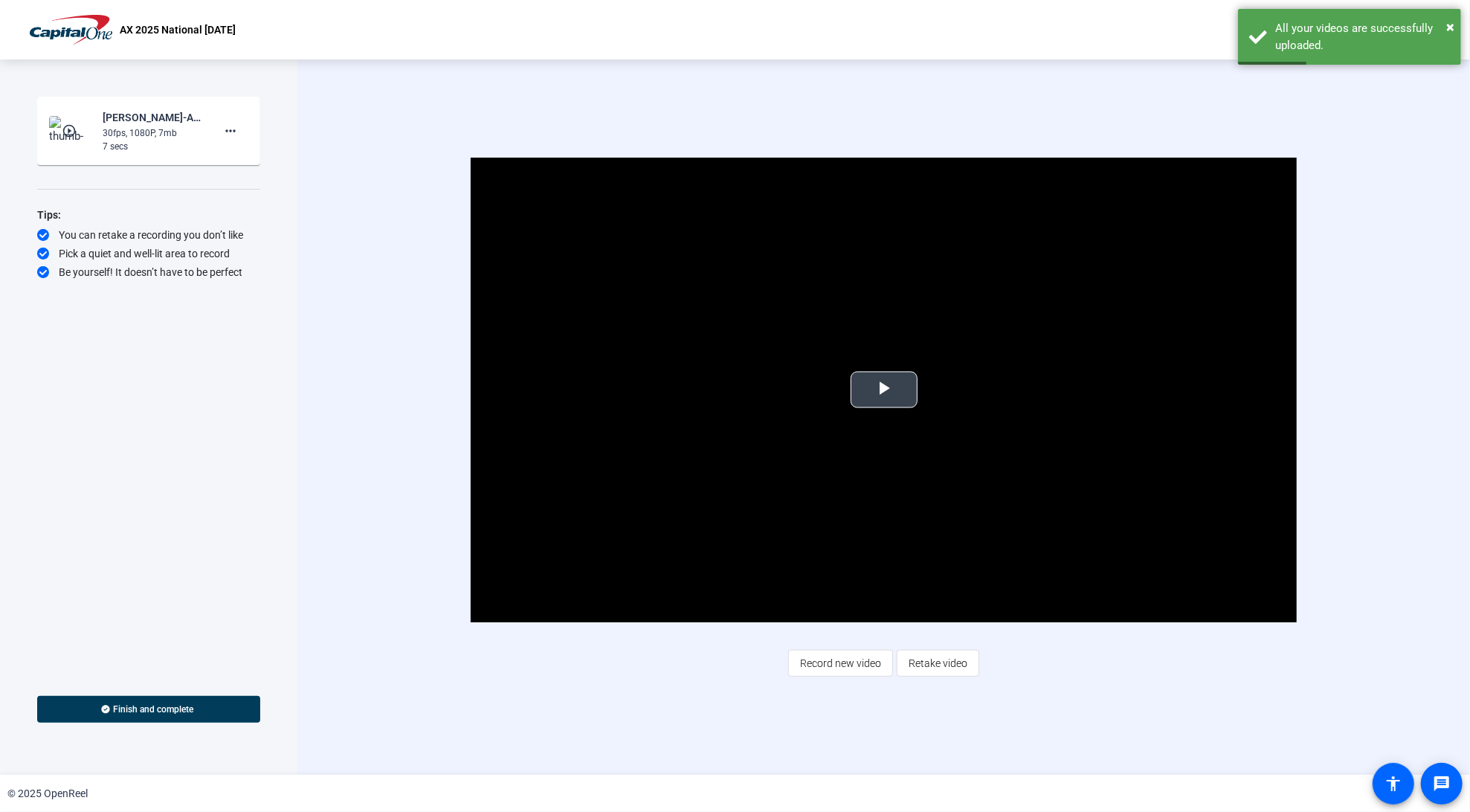
click at [884, 390] on span "Video Player" at bounding box center [884, 390] width 0 height 0
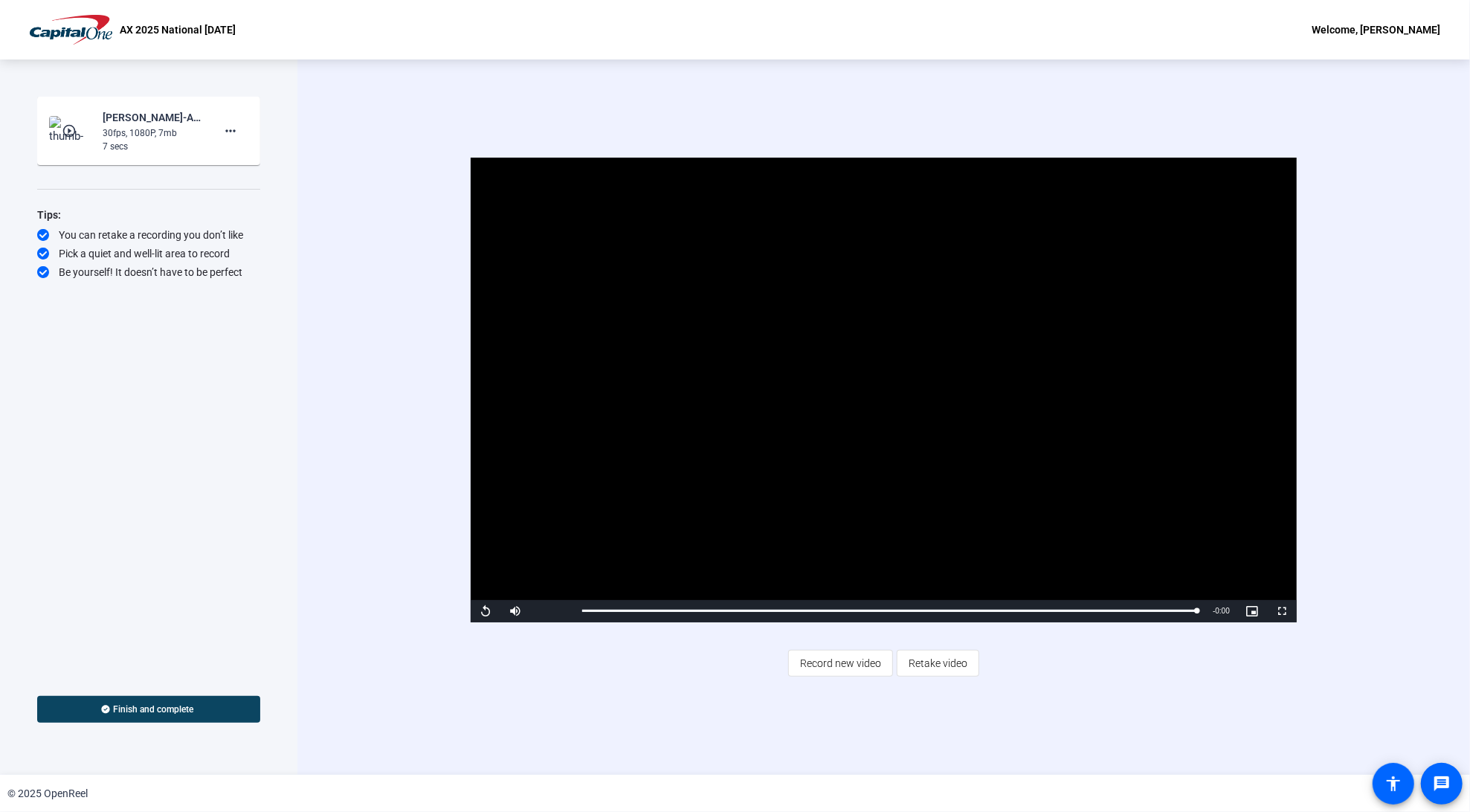
click at [144, 707] on span "Finish and complete" at bounding box center [153, 709] width 81 height 12
